Goal: Book appointment/travel/reservation

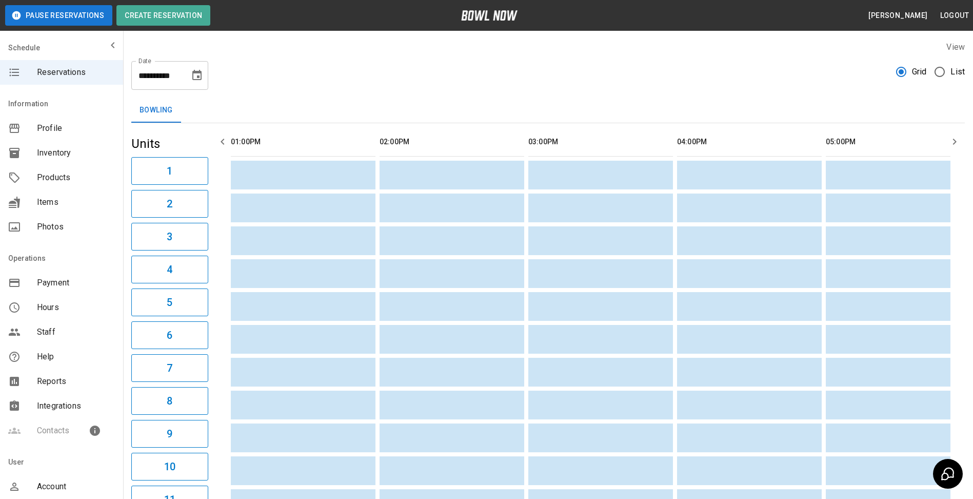
scroll to position [0, 621]
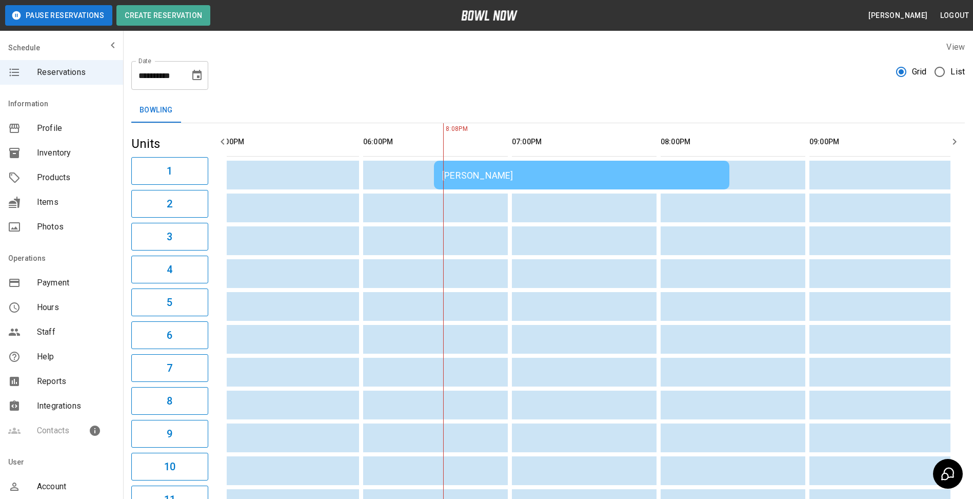
click at [198, 80] on icon "Choose date, selected date is Aug 19, 2025" at bounding box center [196, 75] width 9 height 10
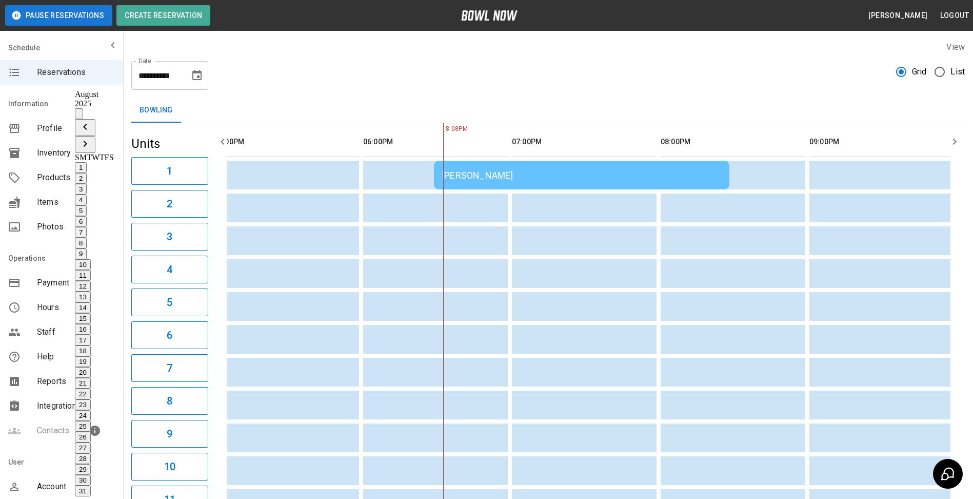
click at [91, 367] on button "20" at bounding box center [83, 372] width 16 height 11
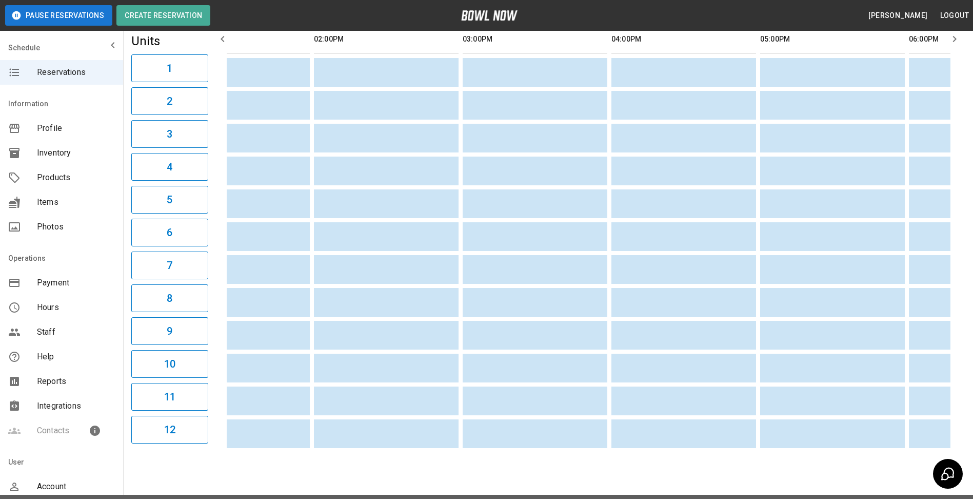
scroll to position [0, 0]
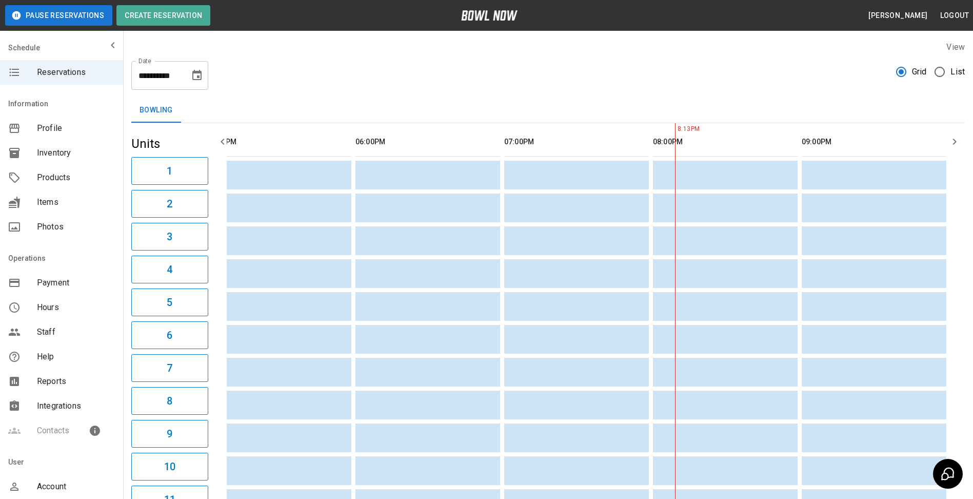
click at [195, 76] on icon "Choose date, selected date is Aug 20, 2025" at bounding box center [197, 75] width 12 height 12
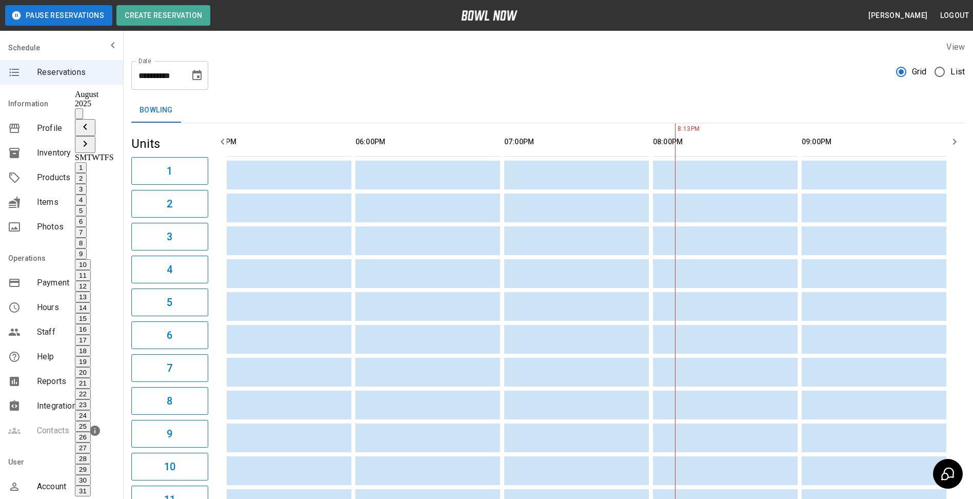
click at [91, 388] on button "22" at bounding box center [83, 393] width 16 height 11
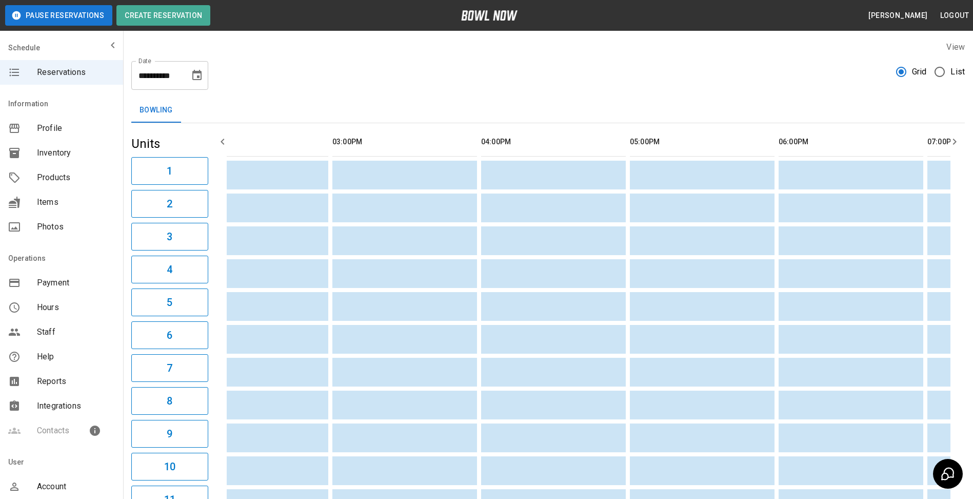
click at [193, 74] on icon "Choose date, selected date is Aug 22, 2025" at bounding box center [196, 75] width 9 height 10
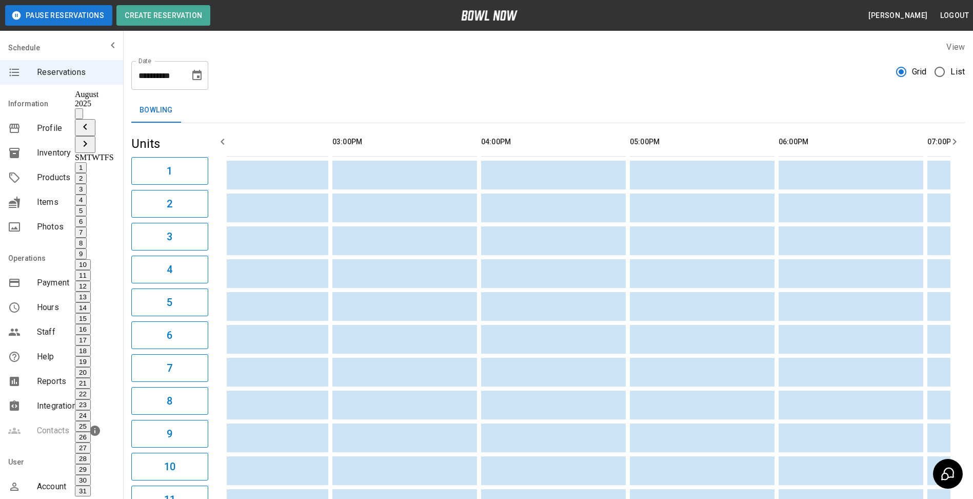
click at [91, 399] on button "23" at bounding box center [83, 404] width 16 height 11
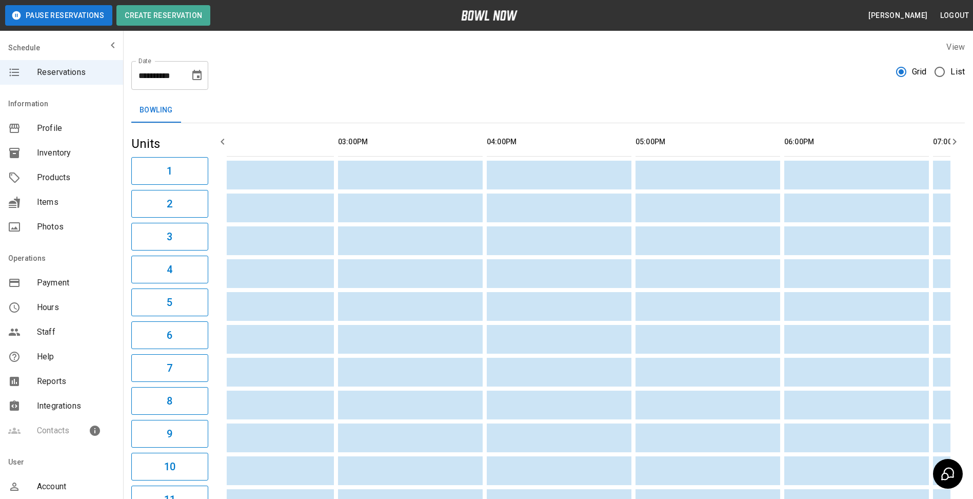
click at [196, 82] on button "Choose date, selected date is Aug 23, 2025" at bounding box center [197, 75] width 21 height 21
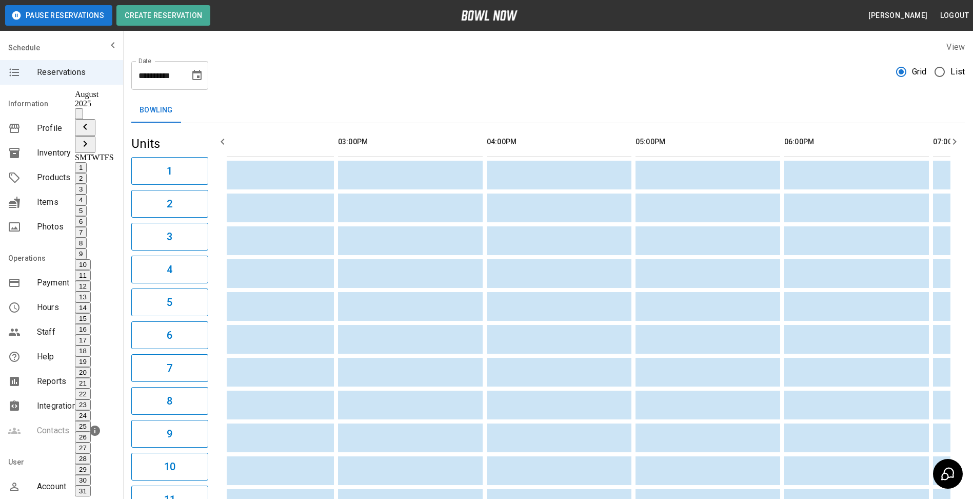
click at [91, 410] on button "24" at bounding box center [83, 415] width 16 height 11
type input "**********"
